Goal: Find specific page/section: Find specific page/section

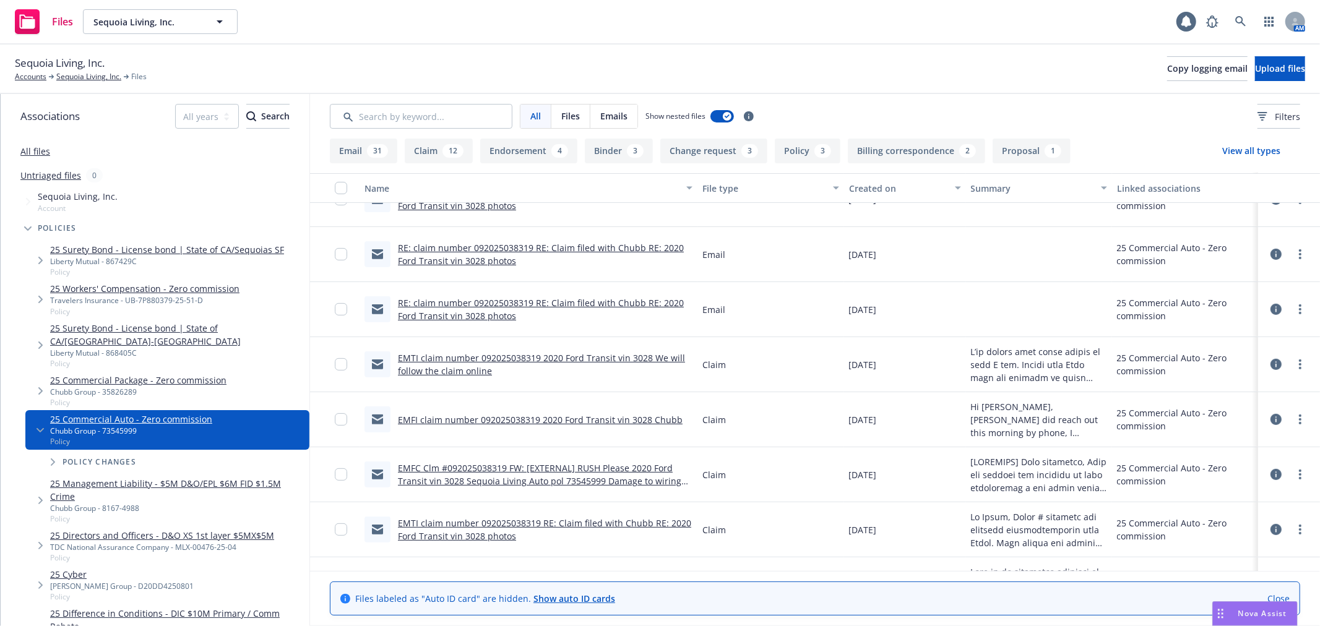
scroll to position [481, 0]
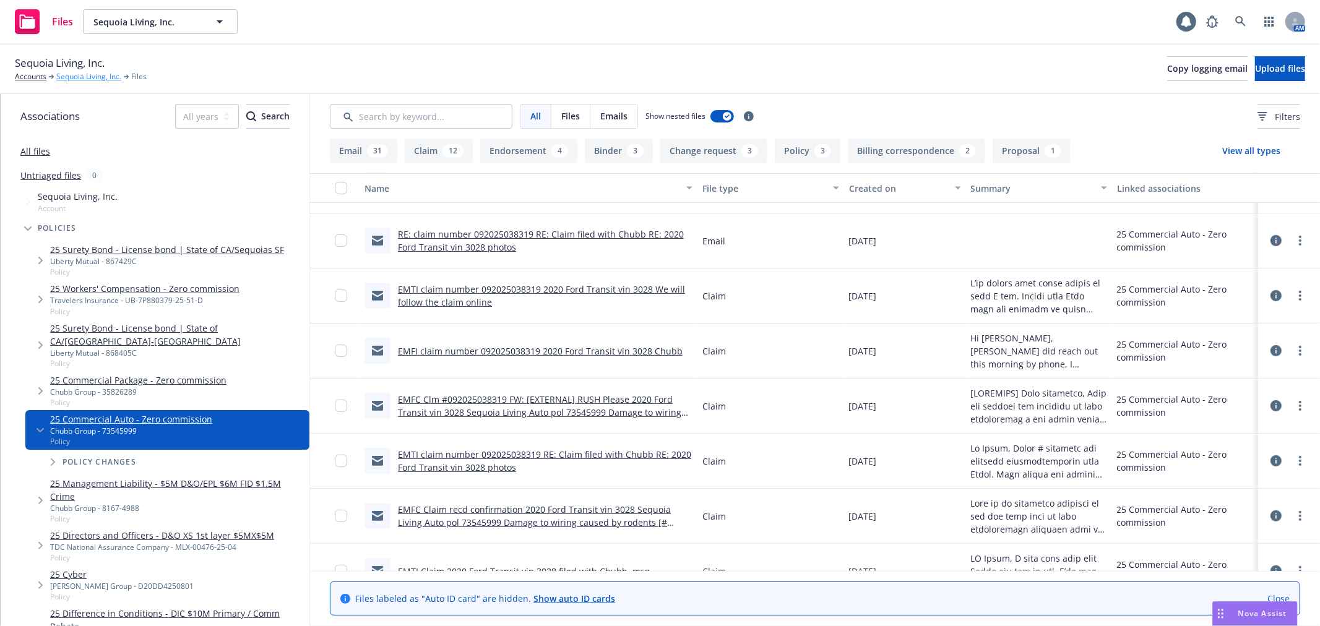
click at [71, 75] on link "Sequoia Living, Inc." at bounding box center [88, 76] width 65 height 11
